Goal: Check status: Check status

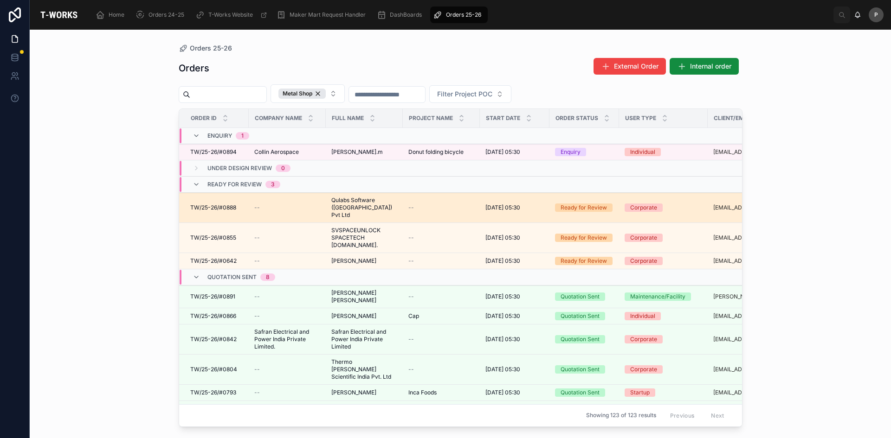
click at [345, 201] on span "Qulabs Software ([GEOGRAPHIC_DATA]) Pvt Ltd" at bounding box center [364, 208] width 66 height 22
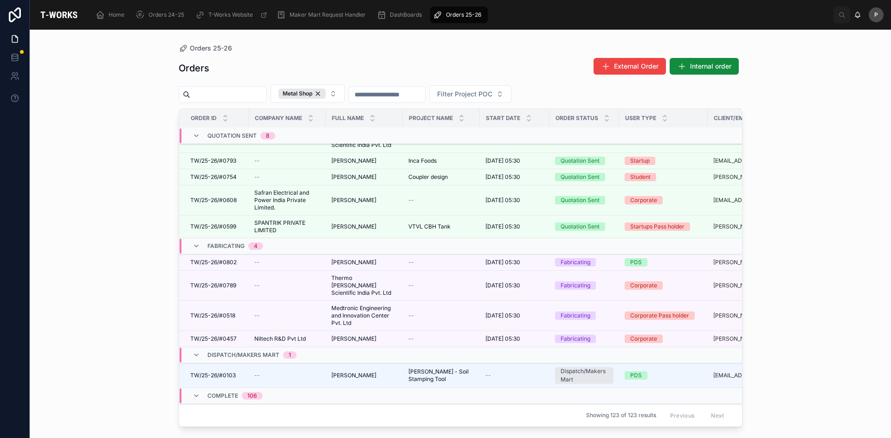
scroll to position [229, 0]
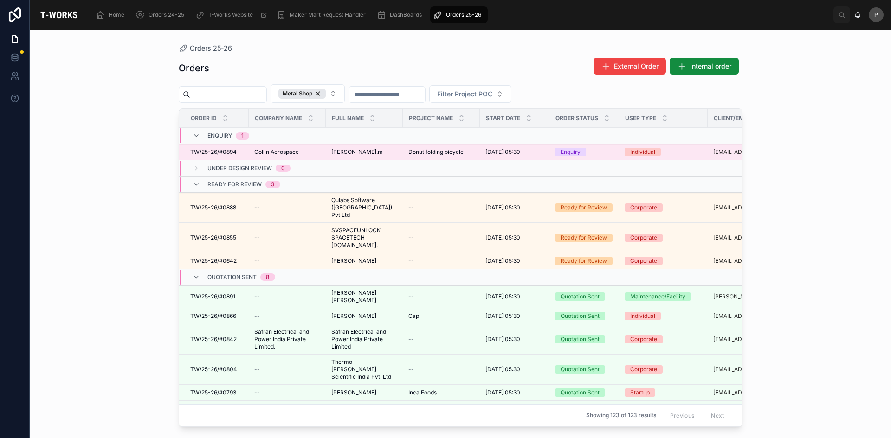
click at [341, 154] on span "[PERSON_NAME].m" at bounding box center [356, 151] width 51 height 7
